Goal: Information Seeking & Learning: Learn about a topic

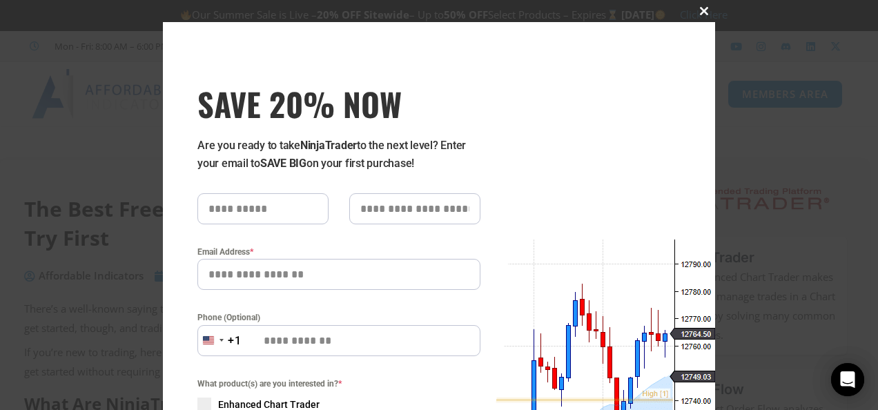
click at [705, 4] on button "Close this module" at bounding box center [704, 11] width 22 height 22
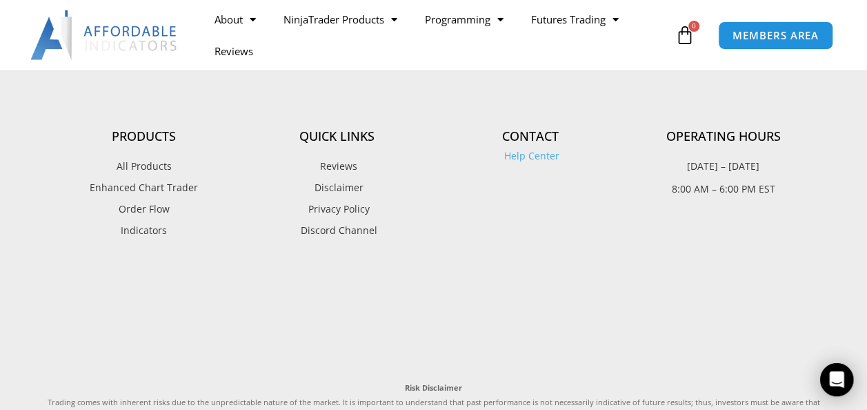
scroll to position [1791, 0]
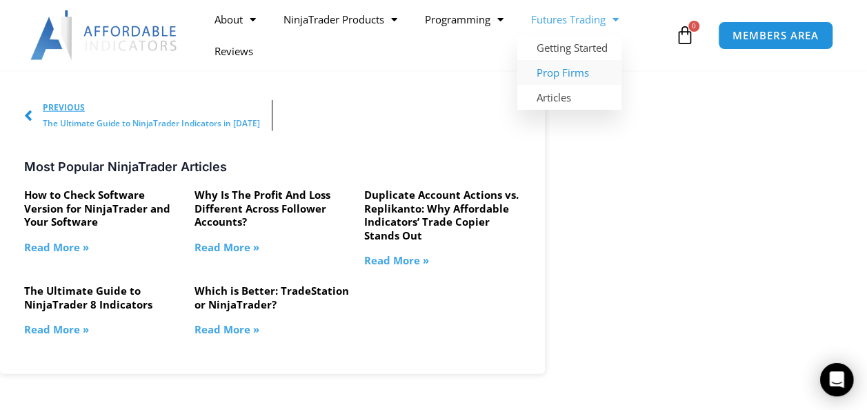
click at [580, 81] on link "Prop Firms" at bounding box center [569, 72] width 104 height 25
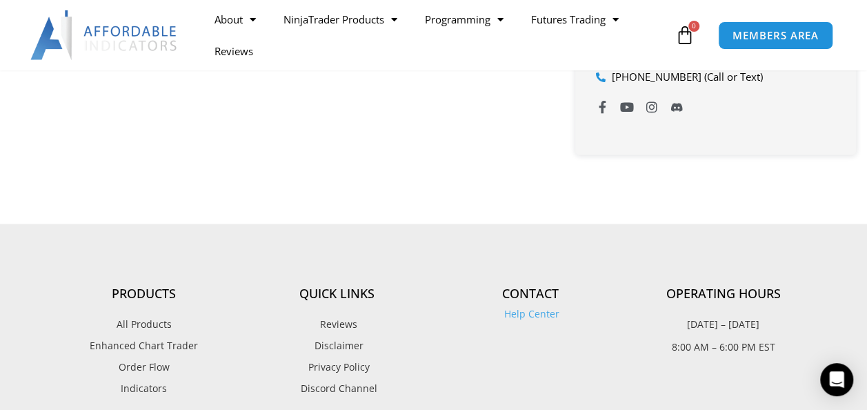
scroll to position [716, 0]
